Goal: Information Seeking & Learning: Learn about a topic

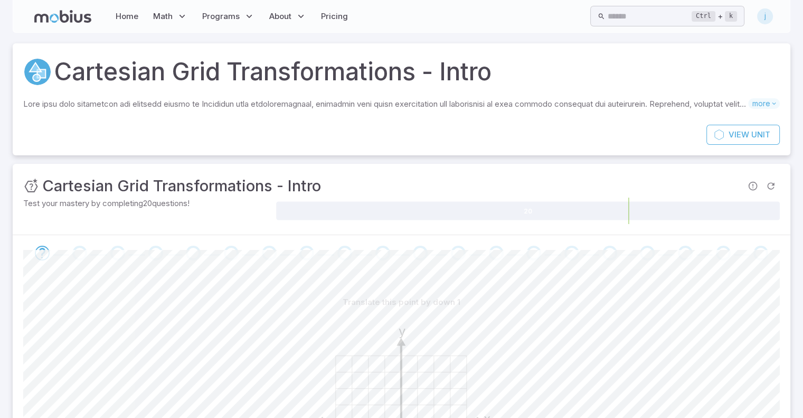
click at [765, 18] on div "j" at bounding box center [765, 16] width 16 height 16
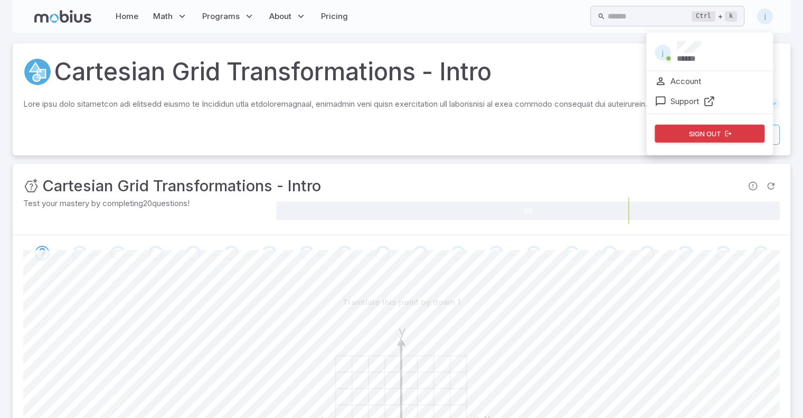
click at [608, 52] on div "Cartesian Grid Transformations - Intro Skills you will learn include: Transform…" at bounding box center [402, 83] width 778 height 81
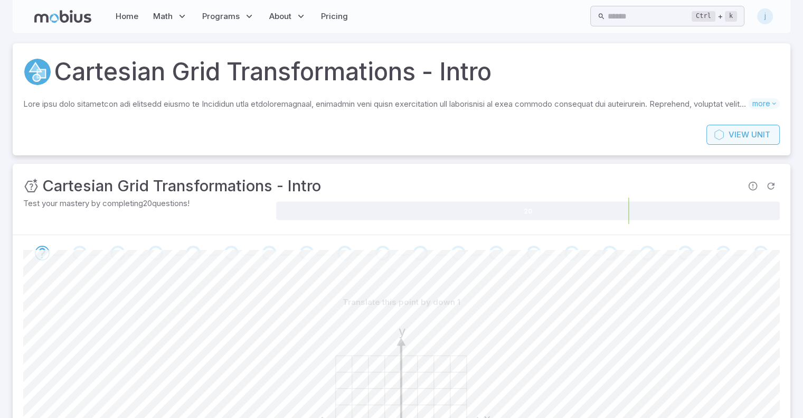
click at [738, 131] on span "View" at bounding box center [738, 135] width 21 height 12
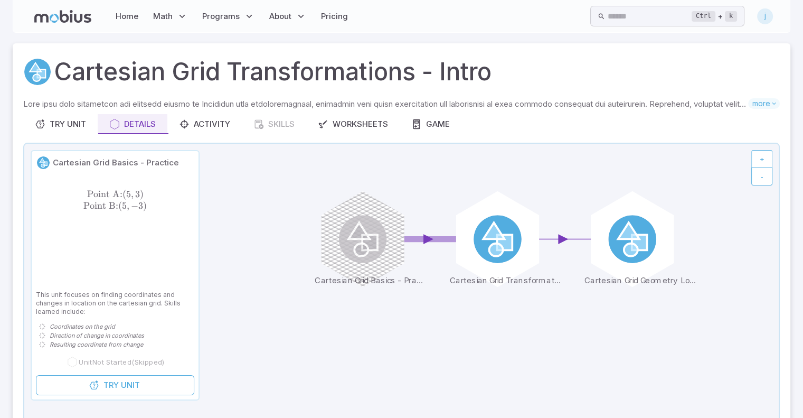
click at [107, 397] on div "Cartesian Grid Basics - Practice Point A: ( 5 , 3 ) Point B: ( 5 , − 3 ) \text{…" at bounding box center [115, 275] width 167 height 248
click at [27, 58] on div at bounding box center [38, 72] width 31 height 29
click at [158, 3] on div "Home Math Grade 1 Grade 2 Grade 3 Grade 4 Grade 5 Grade 6 Grade 7 Grade 8 Grade…" at bounding box center [402, 16] width 778 height 33
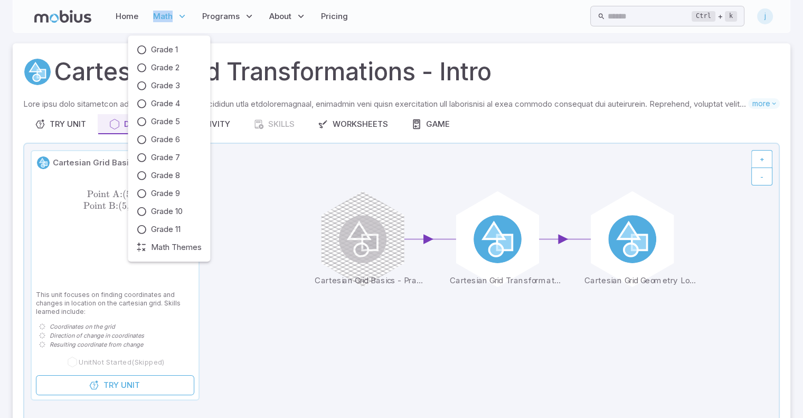
click at [158, 4] on p "Math" at bounding box center [170, 16] width 41 height 24
click at [168, 87] on span "Grade 3" at bounding box center [165, 86] width 29 height 12
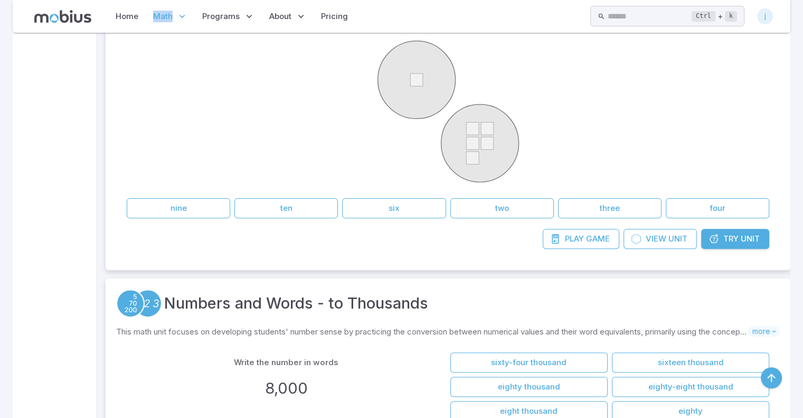
scroll to position [297, 0]
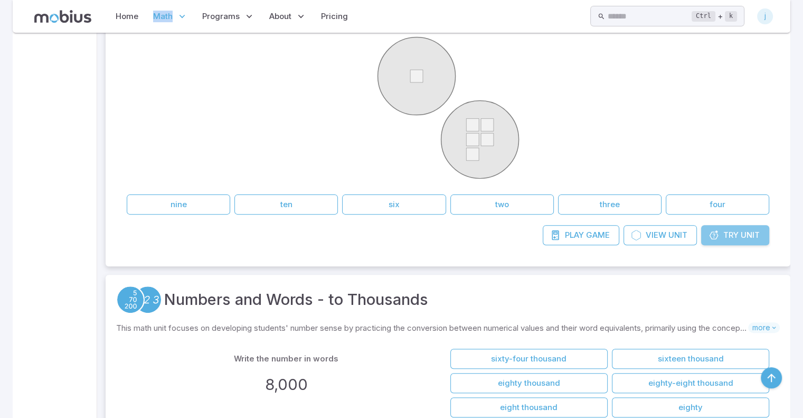
click at [733, 229] on span "Try" at bounding box center [730, 235] width 15 height 12
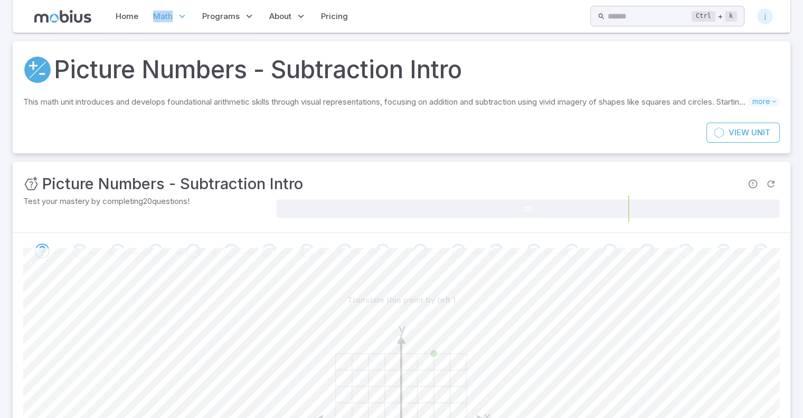
scroll to position [11, 0]
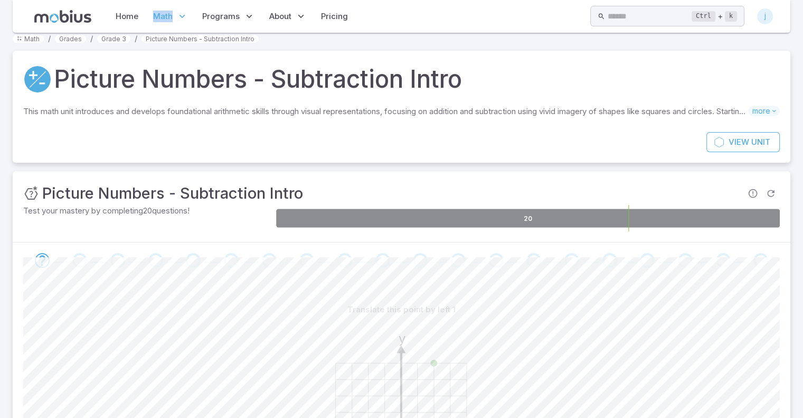
click at [448, 225] on icon at bounding box center [528, 218] width 504 height 18
click at [332, 231] on div "20" at bounding box center [528, 218] width 504 height 26
click at [80, 261] on div "Go to the next question" at bounding box center [79, 260] width 15 height 15
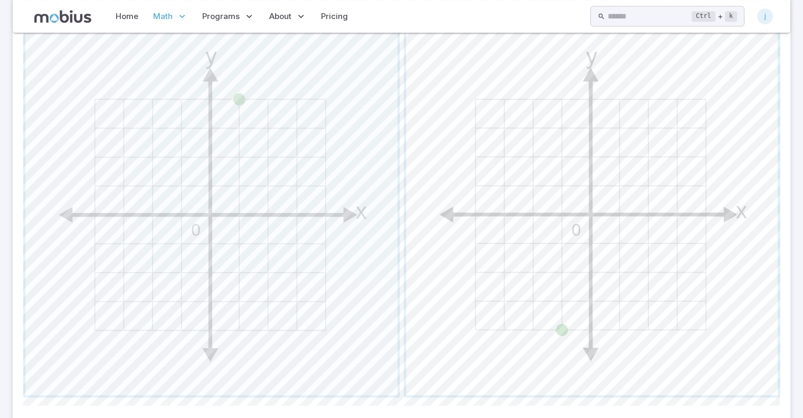
scroll to position [596, 0]
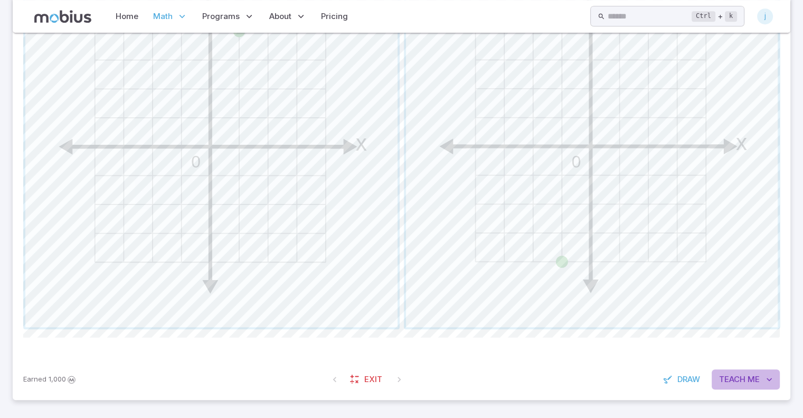
click at [733, 378] on span "Teach" at bounding box center [732, 379] width 26 height 12
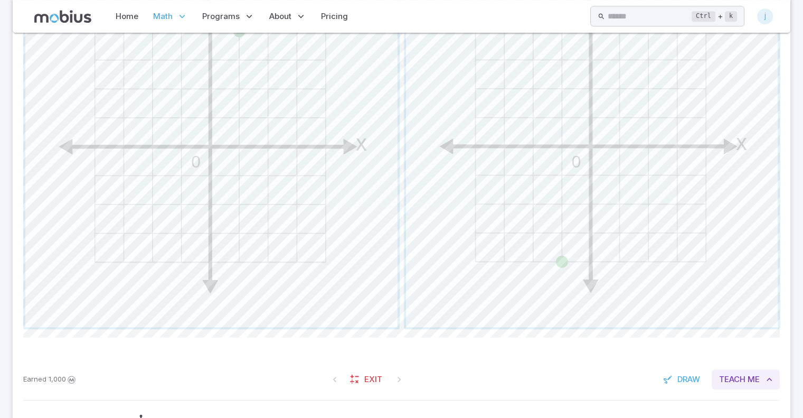
scroll to position [708, 0]
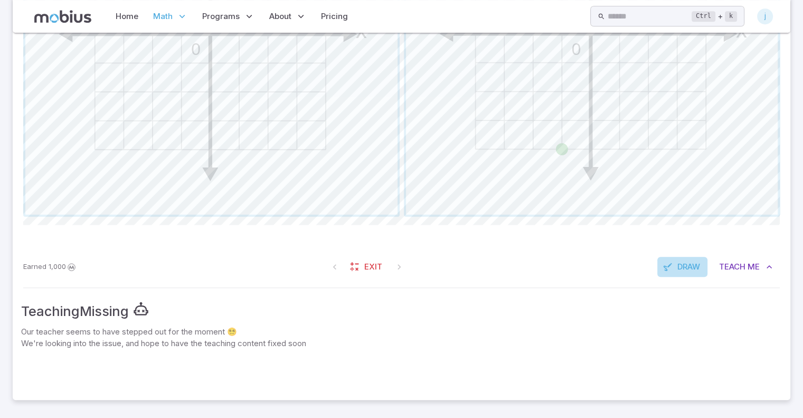
click at [688, 270] on span "Draw" at bounding box center [688, 267] width 23 height 12
click at [110, 210] on icon at bounding box center [110, 206] width 11 height 11
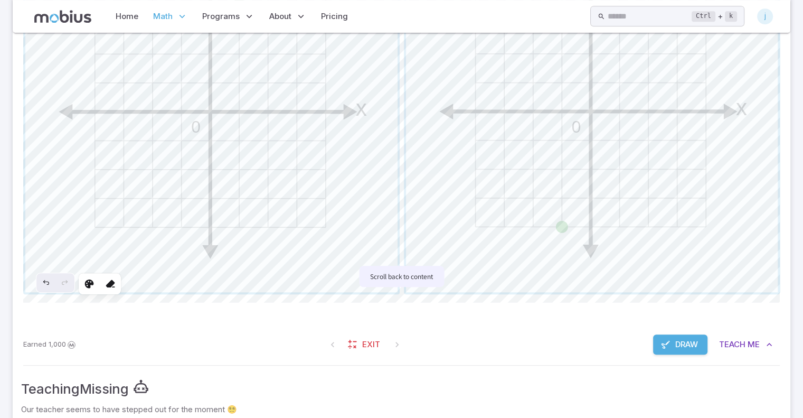
scroll to position [622, 0]
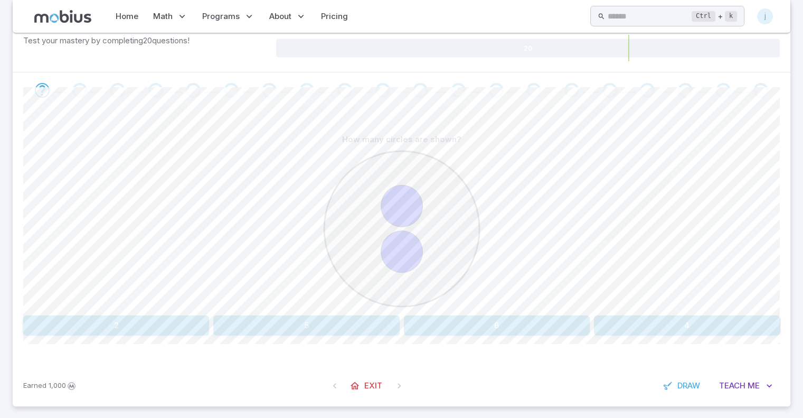
scroll to position [169, 0]
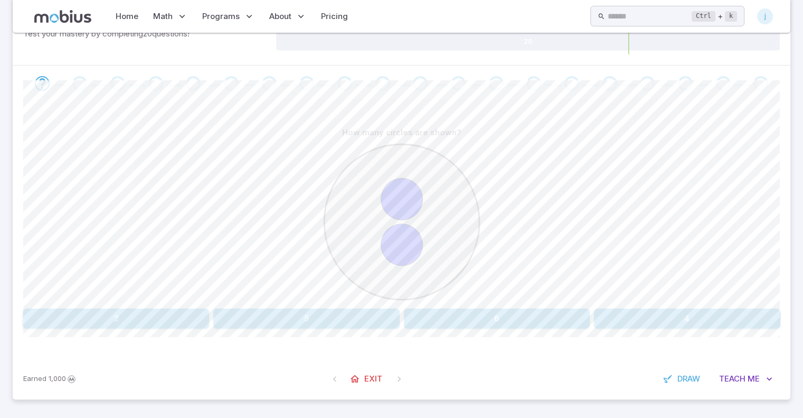
click at [325, 324] on button "5" at bounding box center [306, 318] width 186 height 20
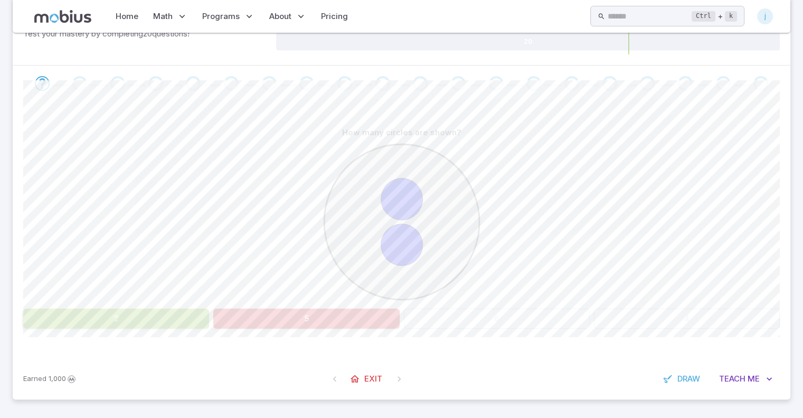
click at [213, 305] on div "How many circles are shown? 2 5 6 4" at bounding box center [401, 225] width 756 height 206
click at [155, 330] on div "How many circles are shown? 2 5 6 4 Canvas actions 100 % Exit zen mode" at bounding box center [401, 229] width 756 height 257
click at [157, 231] on div at bounding box center [401, 224] width 756 height 162
